Goal: Task Accomplishment & Management: Use online tool/utility

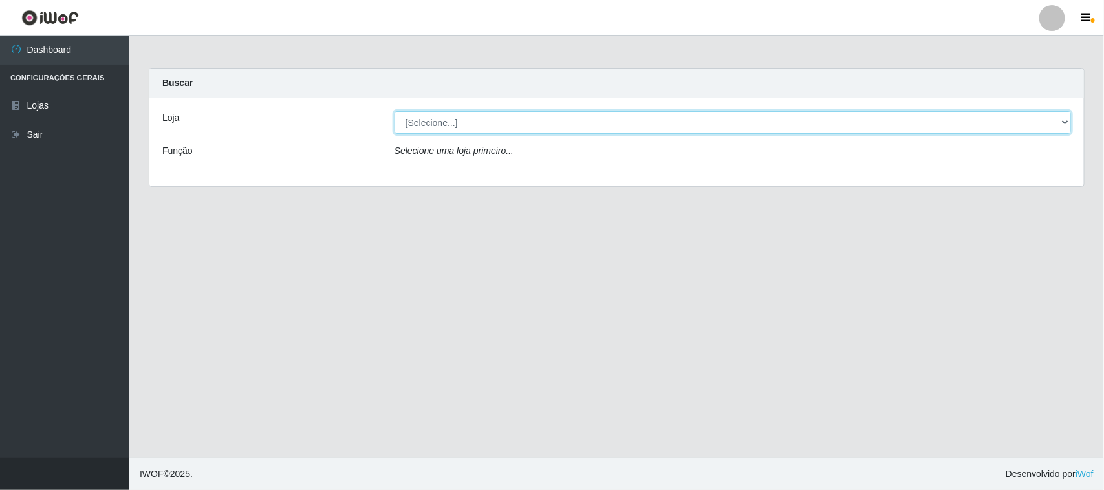
click at [548, 129] on select "[Selecione...] Hiper Queiroz - [GEOGRAPHIC_DATA]" at bounding box center [732, 122] width 676 height 23
select select "515"
click at [394, 111] on select "[Selecione...] Hiper Queiroz - [GEOGRAPHIC_DATA]" at bounding box center [732, 122] width 676 height 23
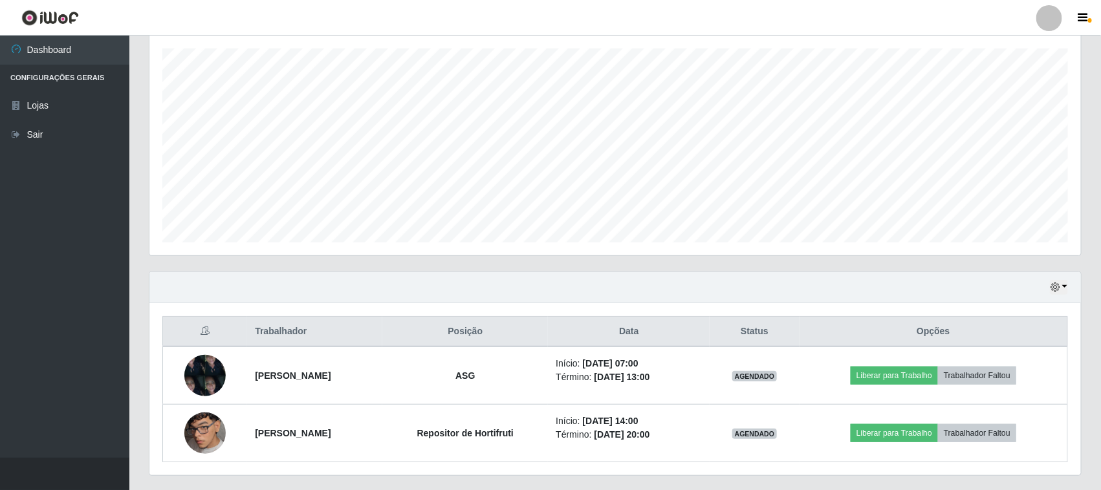
scroll to position [254, 0]
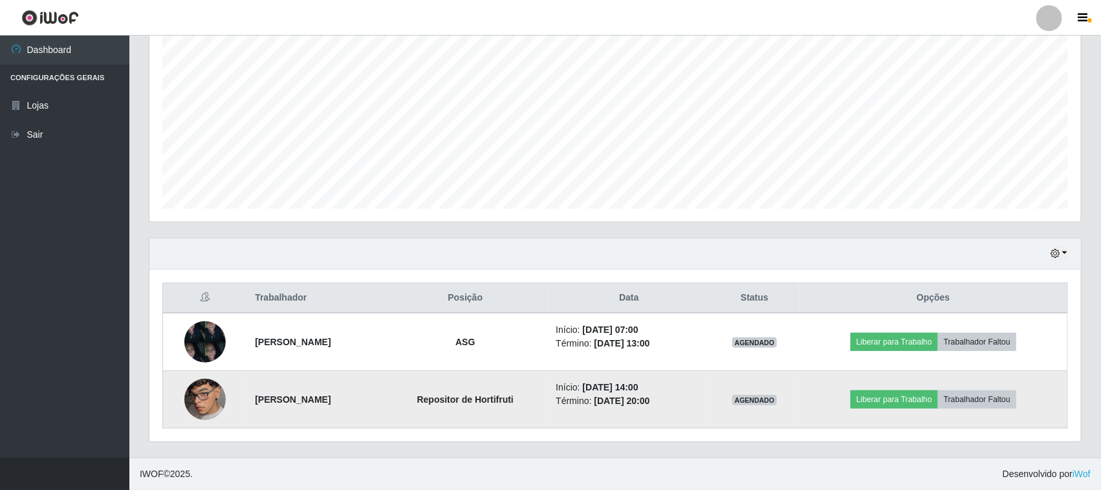
click at [206, 402] on img at bounding box center [204, 400] width 41 height 74
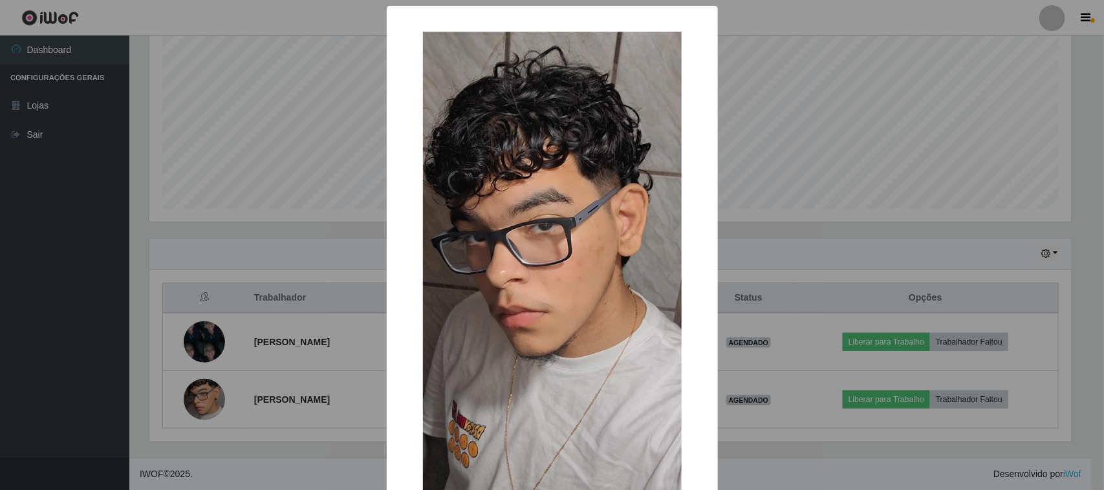
click at [305, 169] on div "× OK Cancel" at bounding box center [552, 245] width 1104 height 490
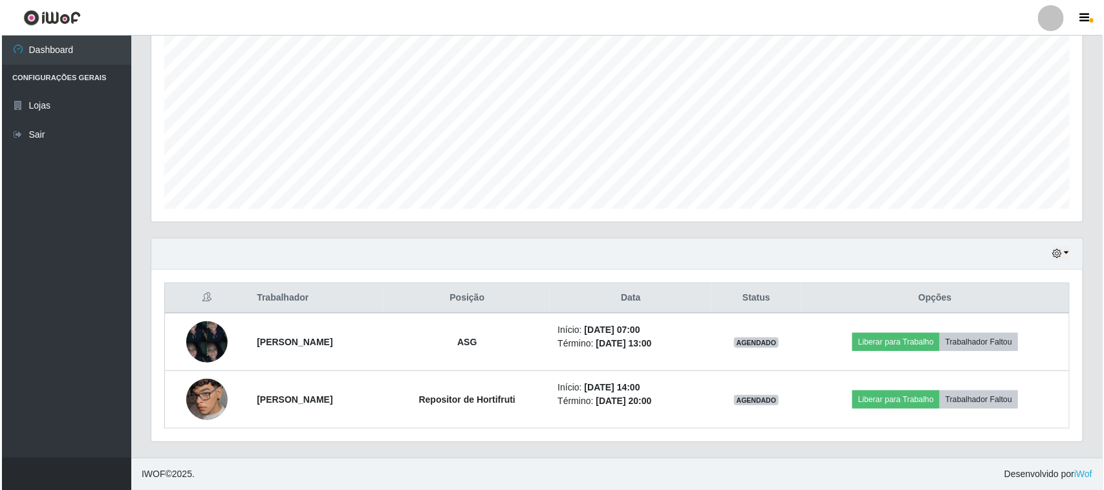
scroll to position [269, 931]
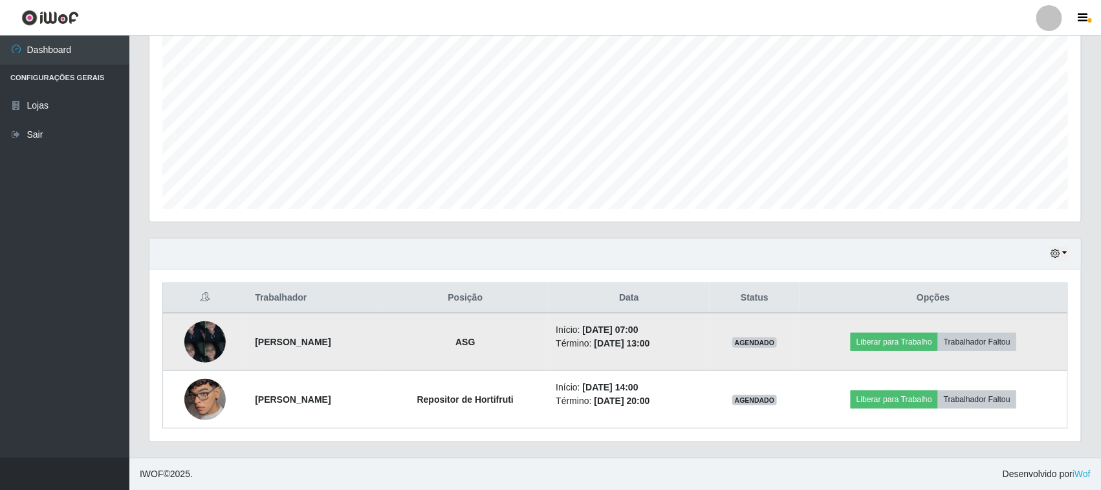
click at [202, 344] on img at bounding box center [204, 341] width 41 height 55
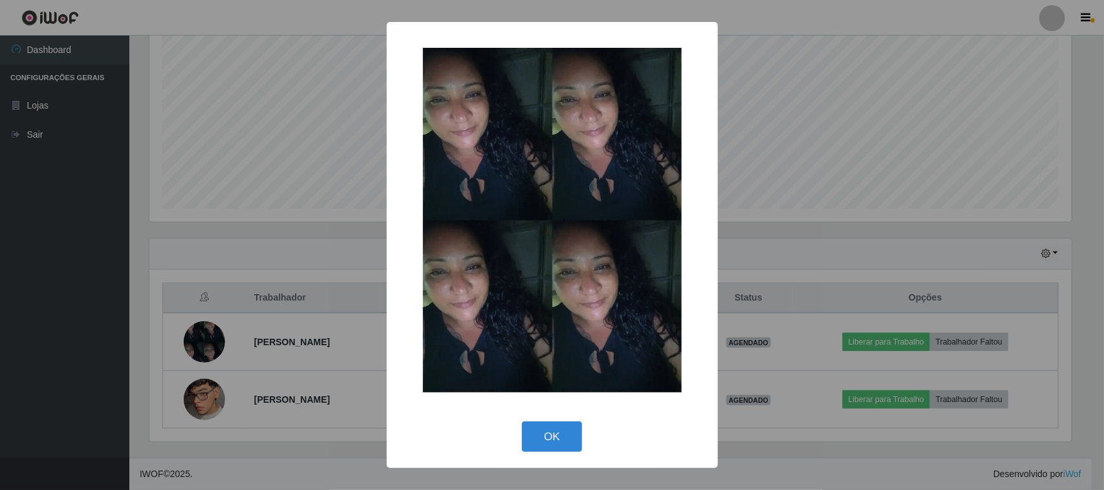
click at [254, 165] on div "× OK Cancel" at bounding box center [552, 245] width 1104 height 490
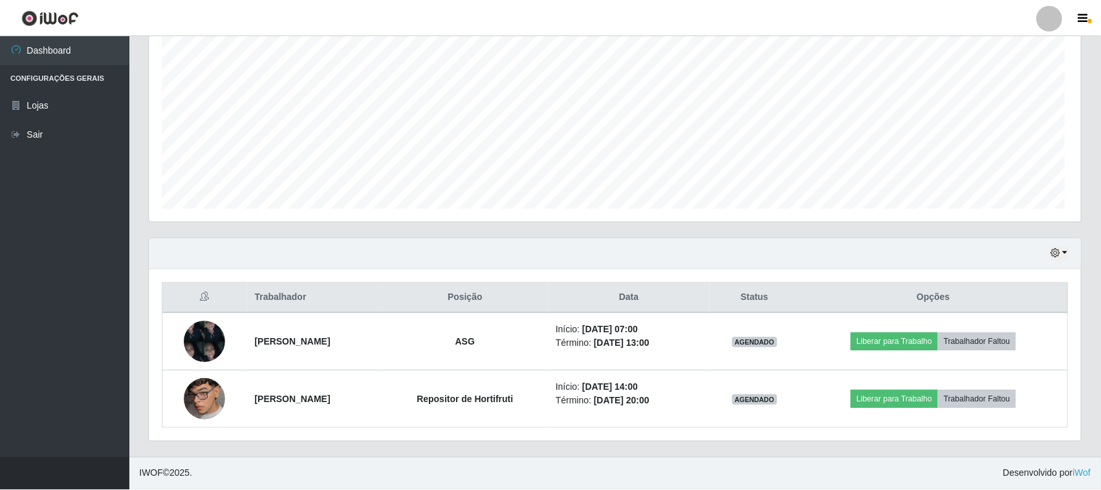
scroll to position [269, 931]
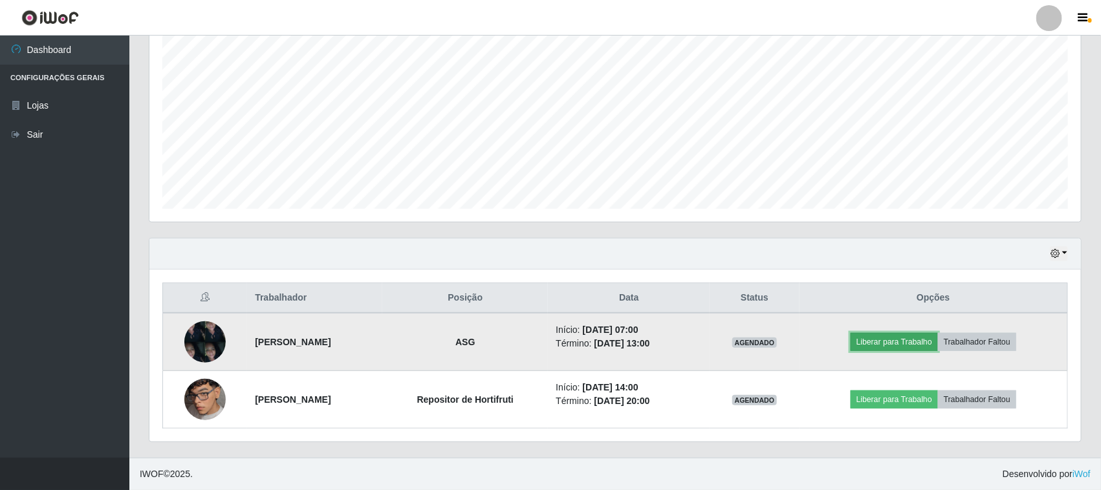
click at [896, 334] on button "Liberar para Trabalho" at bounding box center [893, 342] width 87 height 18
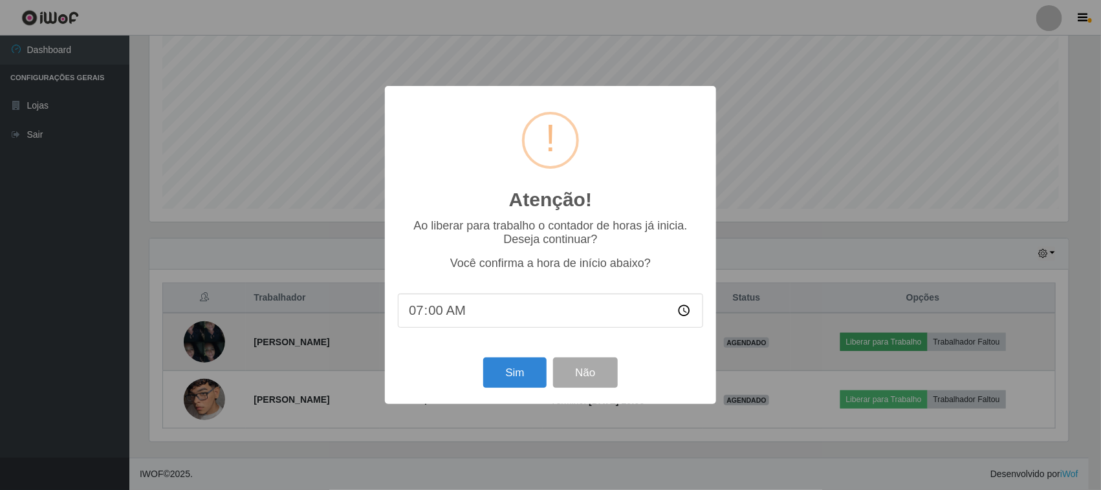
scroll to position [269, 922]
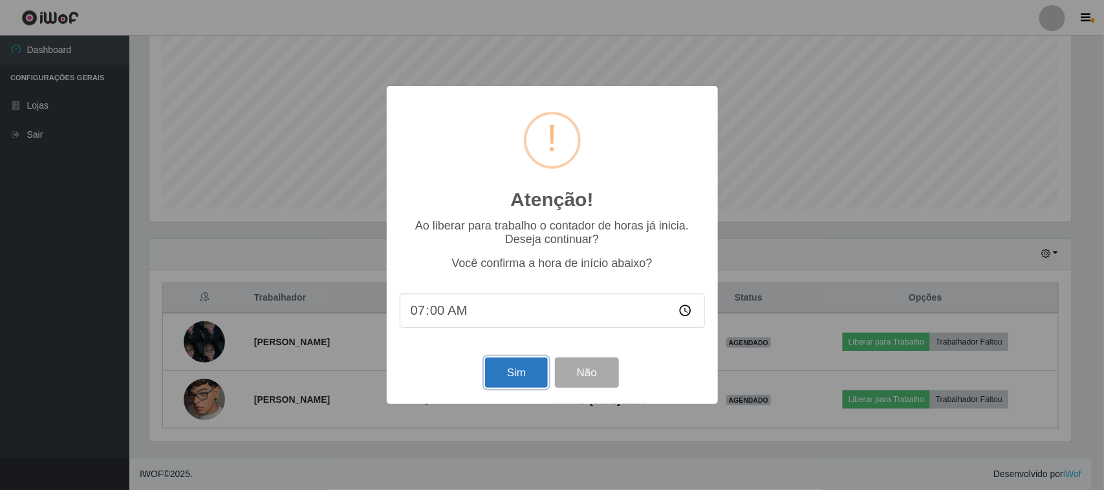
click at [532, 375] on button "Sim" at bounding box center [516, 373] width 63 height 30
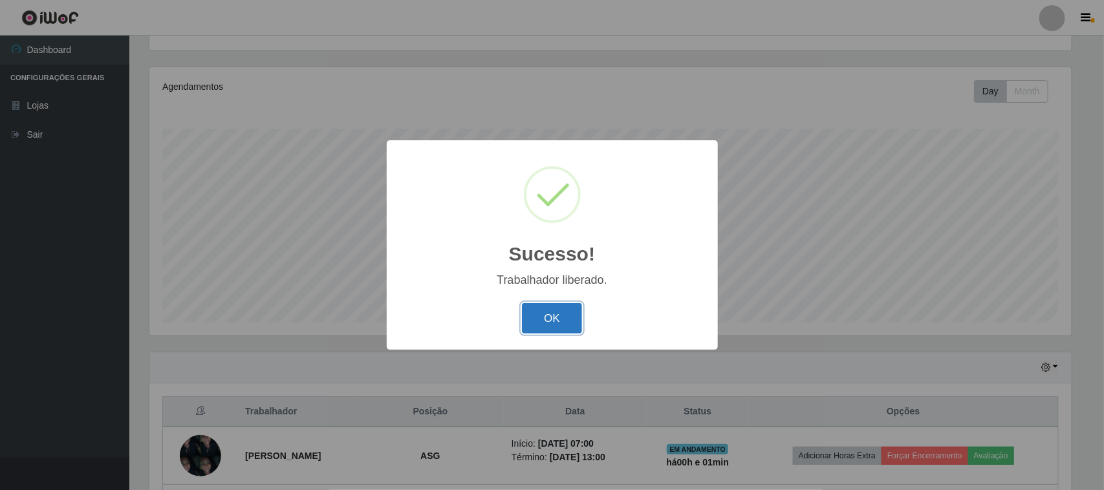
click at [574, 327] on button "OK" at bounding box center [552, 318] width 60 height 30
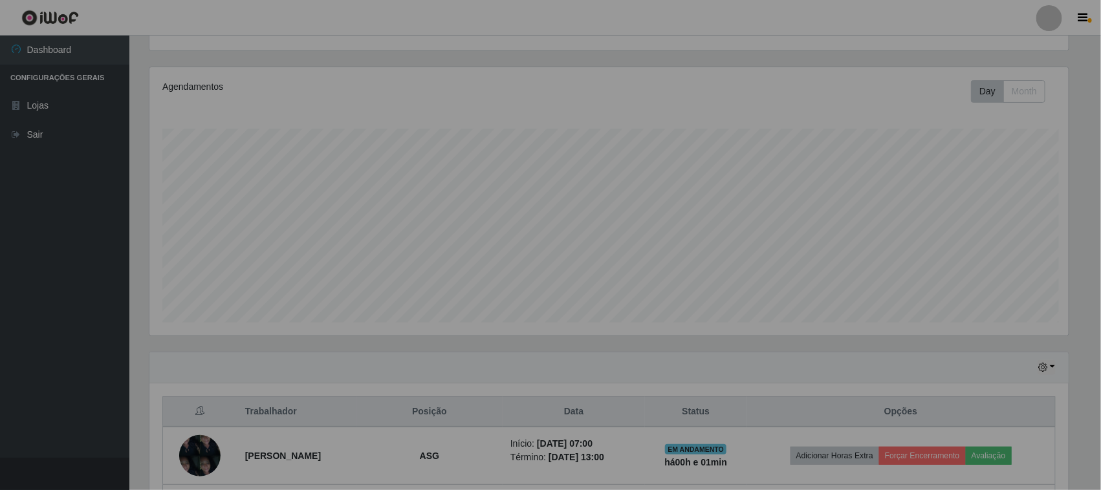
scroll to position [269, 931]
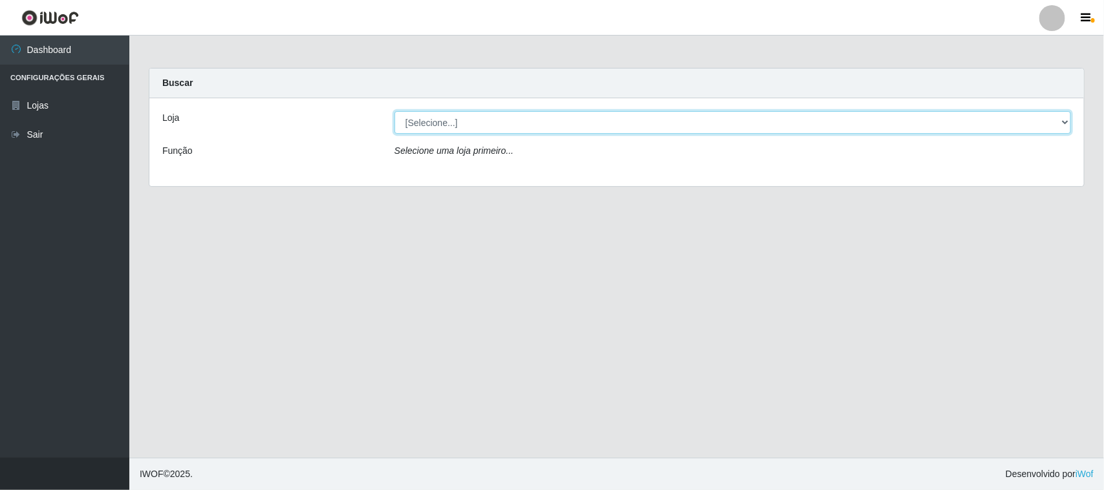
click at [706, 123] on select "[Selecione...] Hiper Queiroz - [GEOGRAPHIC_DATA]" at bounding box center [732, 122] width 676 height 23
select select "515"
click at [394, 111] on select "[Selecione...] Hiper Queiroz - [GEOGRAPHIC_DATA]" at bounding box center [732, 122] width 676 height 23
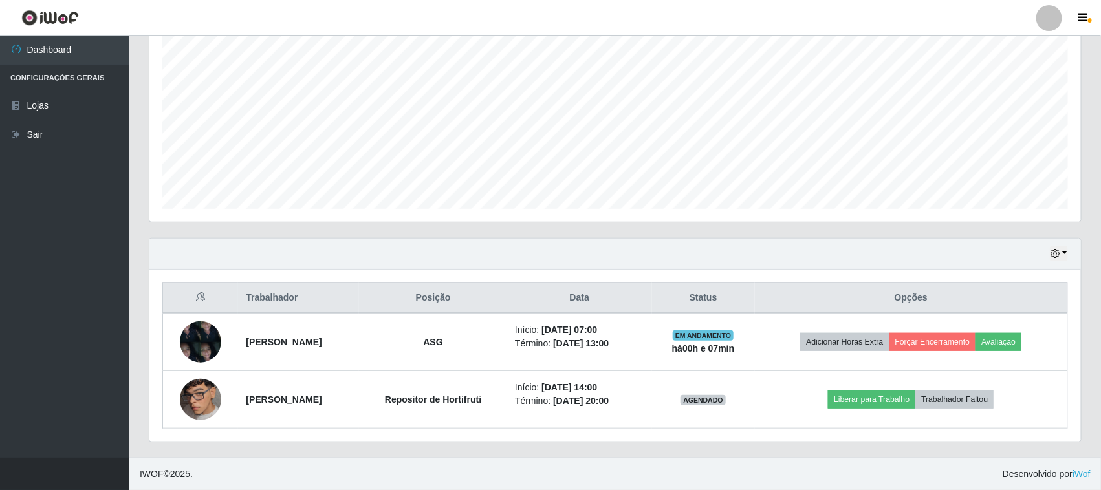
scroll to position [254, 0]
click at [1064, 256] on button "button" at bounding box center [1058, 253] width 18 height 15
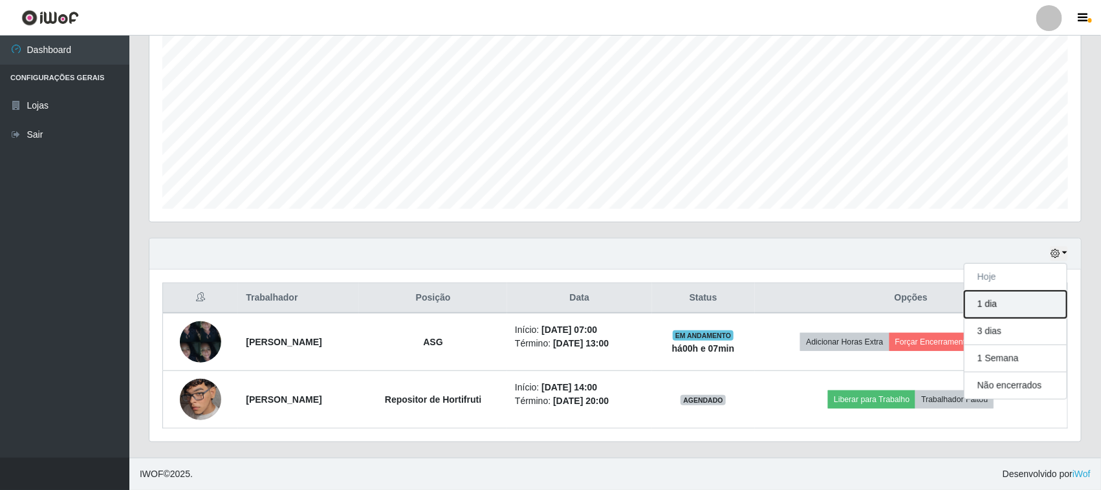
click at [983, 305] on button "1 dia" at bounding box center [1015, 304] width 102 height 27
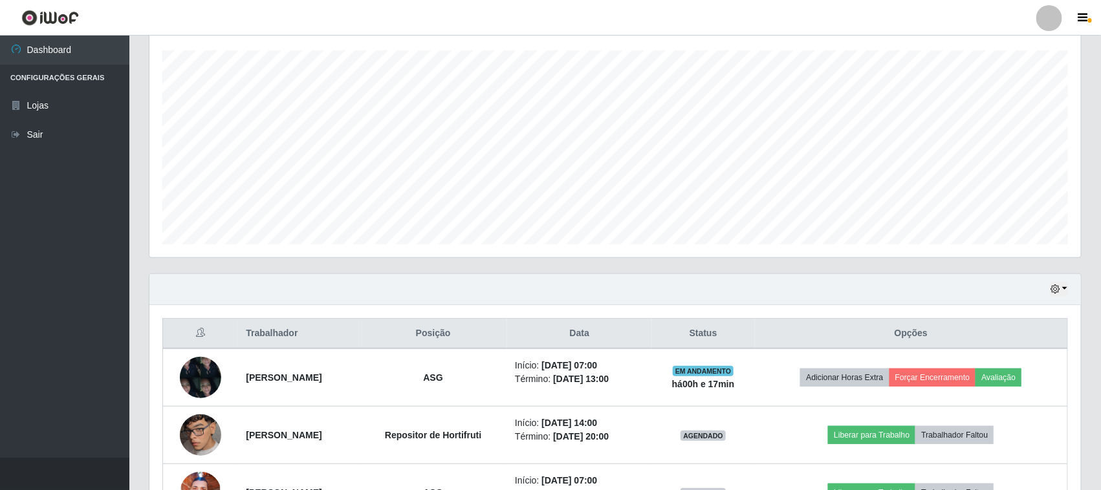
scroll to position [47, 0]
